Goal: Transaction & Acquisition: Purchase product/service

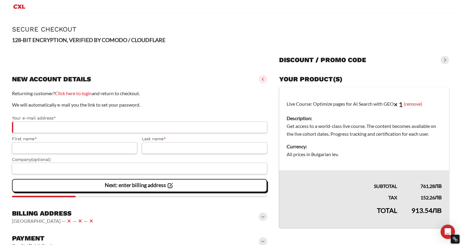
click at [450, 140] on slot "Page Secure Checkout 128-BIT ENCRYPTION, VERIFIED BY COMODO / CLOUDFLARE Discou…" at bounding box center [230, 148] width 461 height 269
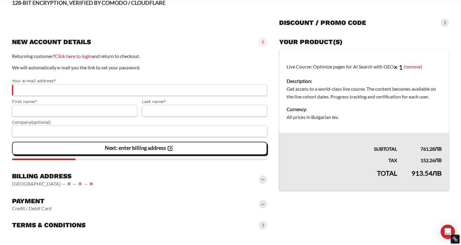
scroll to position [23, 0]
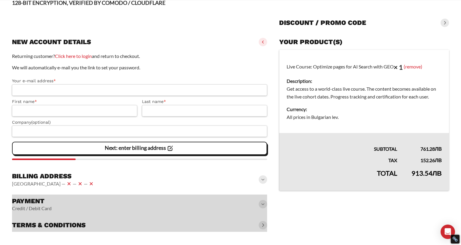
scroll to position [83, 0]
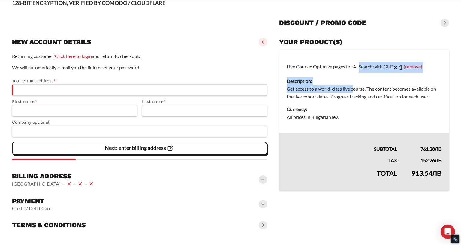
drag, startPoint x: 344, startPoint y: 29, endPoint x: 350, endPoint y: 57, distance: 29.3
click at [350, 57] on td "Live Course: Optimize pages for AI Search with GEO × 1 (remove) Description: Ge…" at bounding box center [364, 91] width 170 height 83
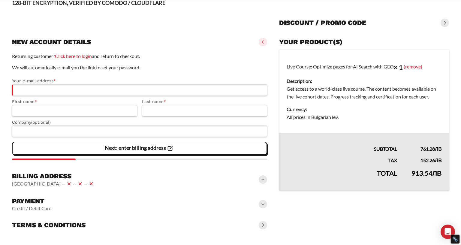
click at [351, 85] on dd "Get access to a world-class live course. The content becomes available on the l…" at bounding box center [364, 93] width 155 height 16
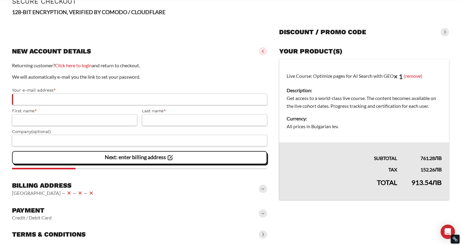
scroll to position [0, 0]
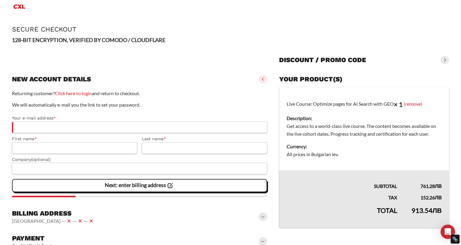
click at [451, 121] on slot "Page Secure Checkout 128-BIT ENCRYPTION, VERIFIED BY COMODO / CLOUDFLARE Discou…" at bounding box center [230, 148] width 461 height 269
